Goal: Transaction & Acquisition: Purchase product/service

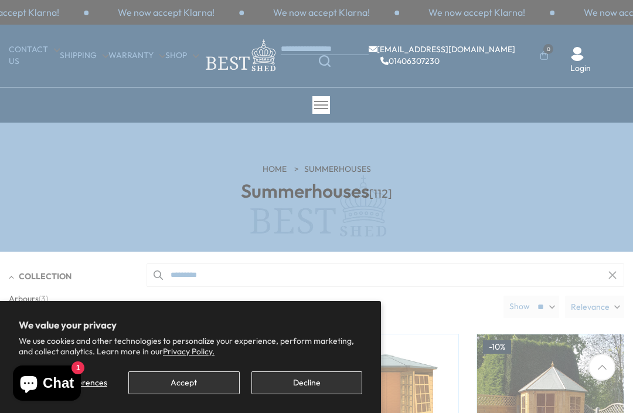
click at [216, 382] on button "Accept" at bounding box center [183, 382] width 111 height 23
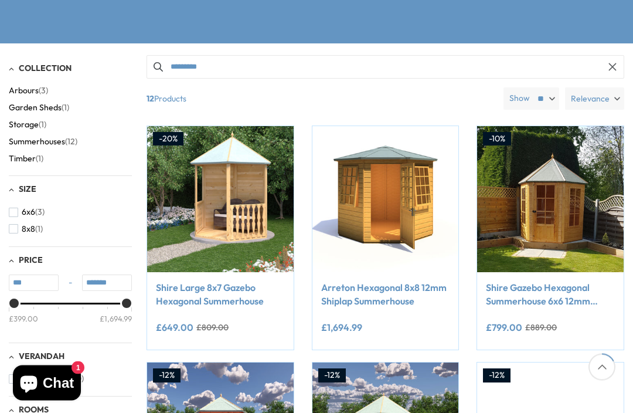
scroll to position [196, 0]
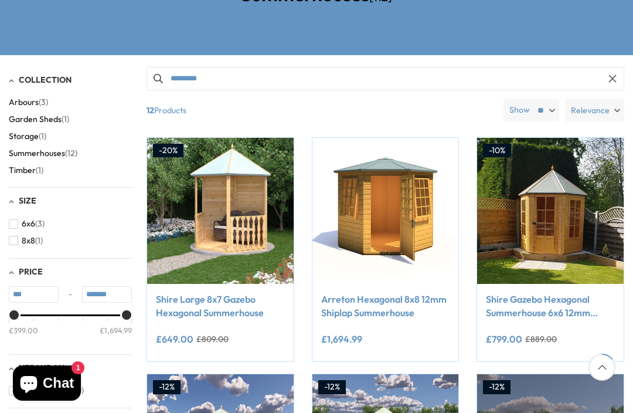
click at [574, 206] on img at bounding box center [550, 211] width 147 height 147
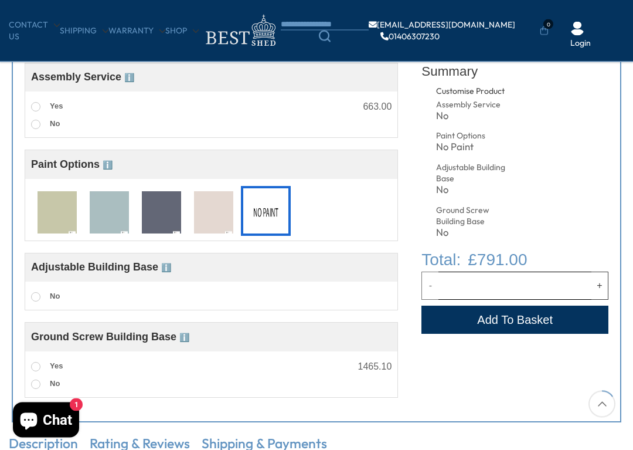
scroll to position [434, 0]
click at [176, 202] on img at bounding box center [161, 212] width 39 height 43
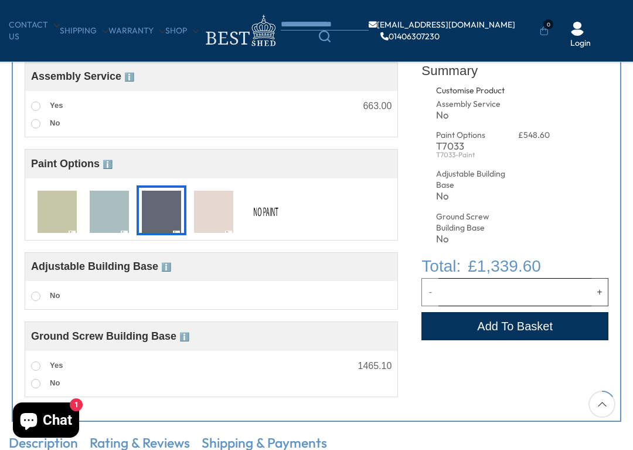
click at [219, 217] on img at bounding box center [213, 212] width 39 height 43
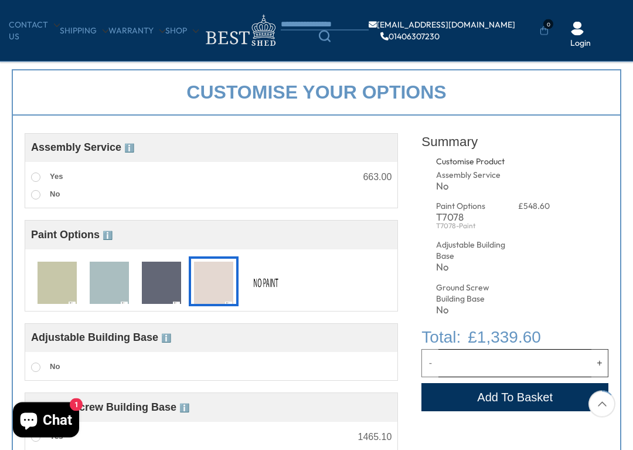
scroll to position [363, 0]
click at [223, 289] on img at bounding box center [213, 282] width 39 height 43
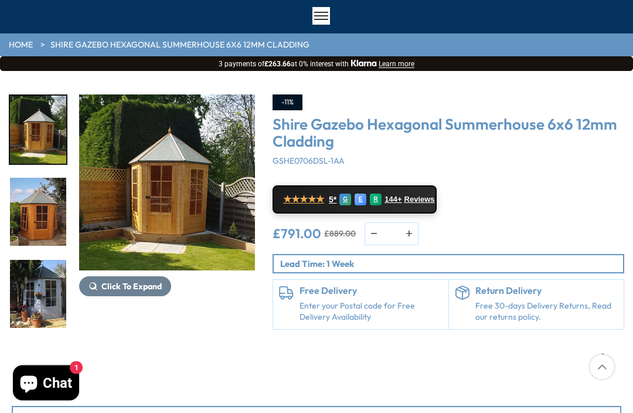
scroll to position [0, 0]
